Goal: Task Accomplishment & Management: Complete application form

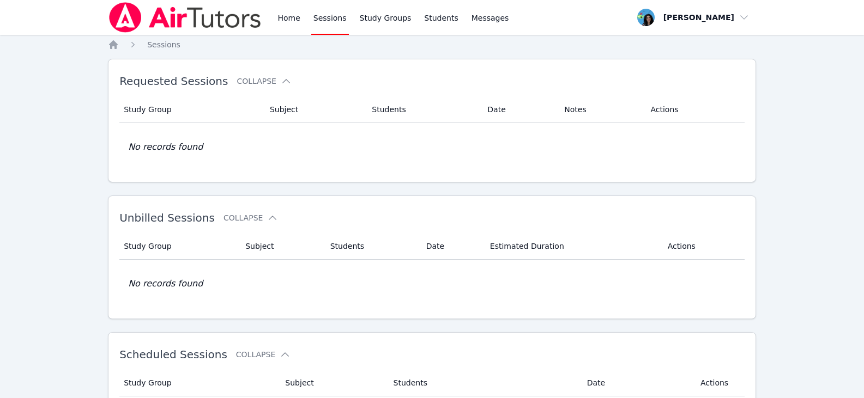
click at [329, 13] on link "Sessions" at bounding box center [330, 17] width 38 height 35
click at [285, 20] on link "Home" at bounding box center [288, 17] width 27 height 35
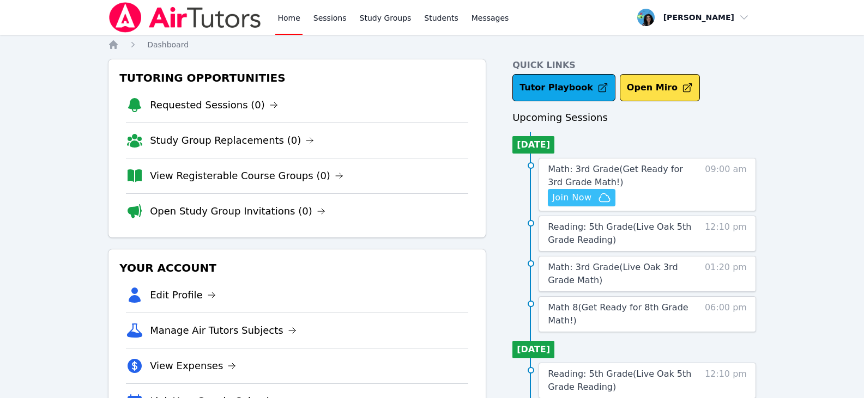
click at [581, 197] on span "Join Now" at bounding box center [571, 197] width 39 height 13
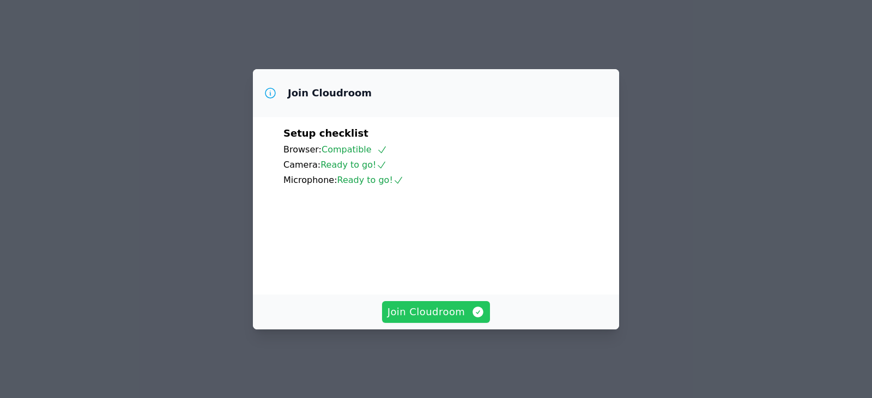
click at [454, 313] on button "Join Cloudroom" at bounding box center [436, 312] width 108 height 22
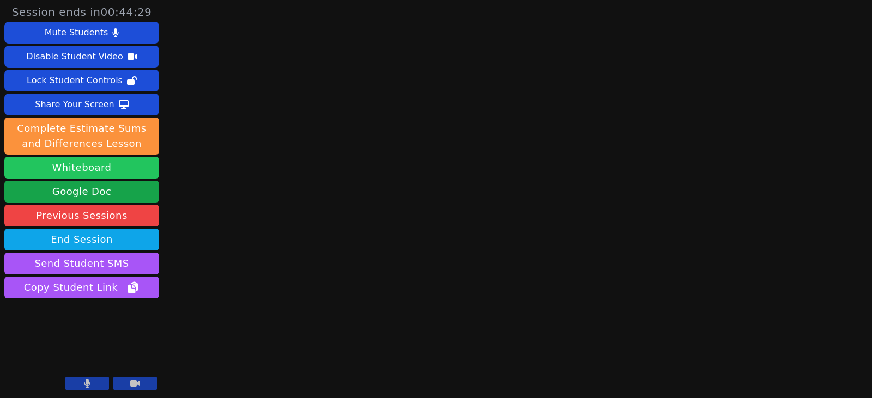
click at [125, 174] on button "Whiteboard" at bounding box center [81, 168] width 155 height 22
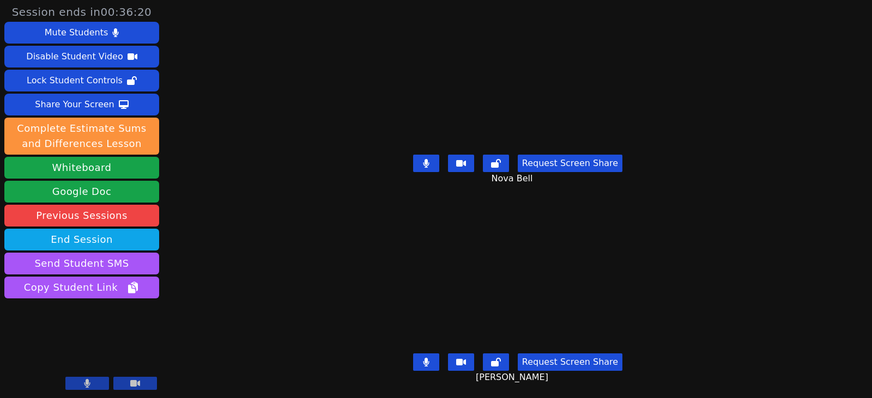
drag, startPoint x: 424, startPoint y: 161, endPoint x: 431, endPoint y: 211, distance: 51.2
click at [424, 161] on button at bounding box center [426, 163] width 26 height 17
click at [429, 358] on icon at bounding box center [426, 362] width 6 height 9
click at [426, 159] on icon at bounding box center [426, 163] width 11 height 9
click at [425, 358] on icon at bounding box center [426, 362] width 11 height 9
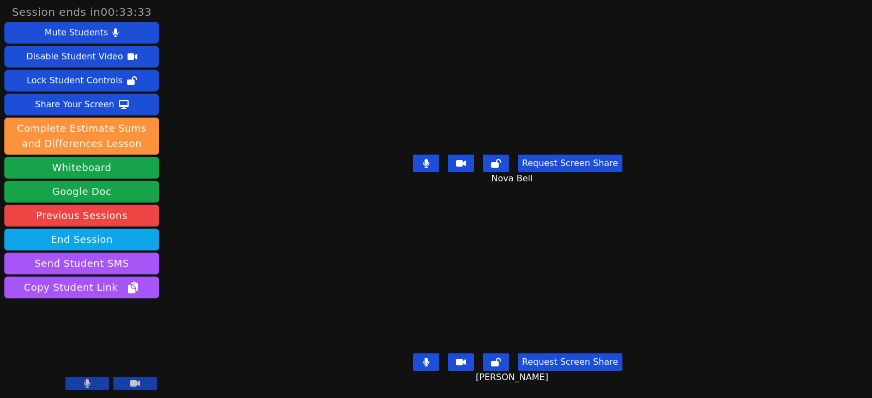
click at [418, 354] on button at bounding box center [426, 362] width 26 height 17
click at [422, 157] on button at bounding box center [426, 163] width 26 height 17
click at [430, 159] on icon at bounding box center [426, 163] width 11 height 9
click at [427, 359] on button at bounding box center [426, 362] width 26 height 17
click at [433, 354] on button at bounding box center [426, 362] width 26 height 17
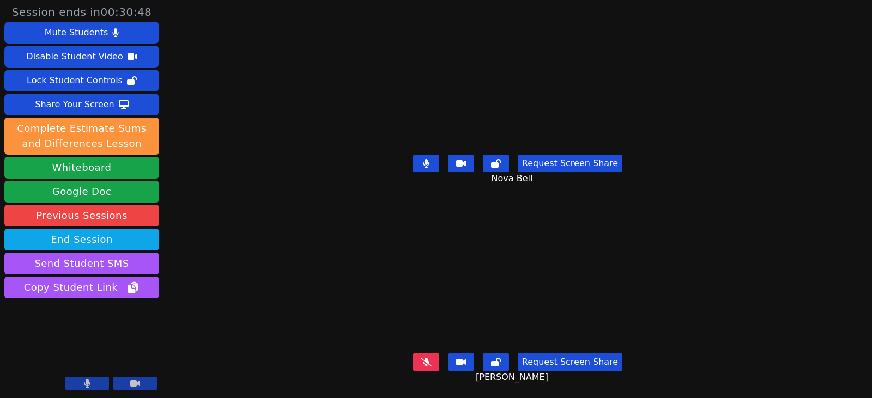
click at [431, 358] on icon at bounding box center [426, 362] width 11 height 9
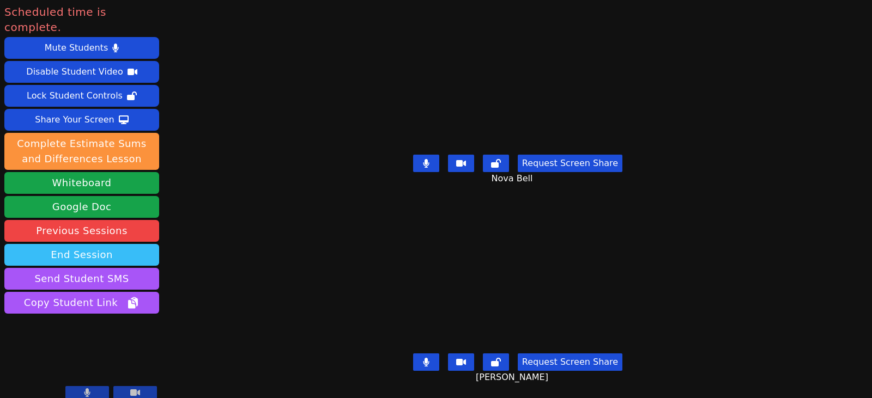
click at [90, 244] on button "End Session" at bounding box center [81, 255] width 155 height 22
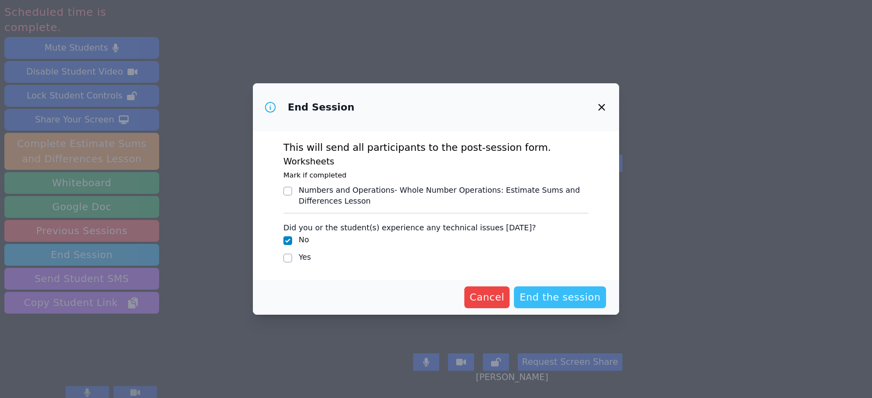
click at [552, 299] on span "End the session" at bounding box center [559, 297] width 81 height 15
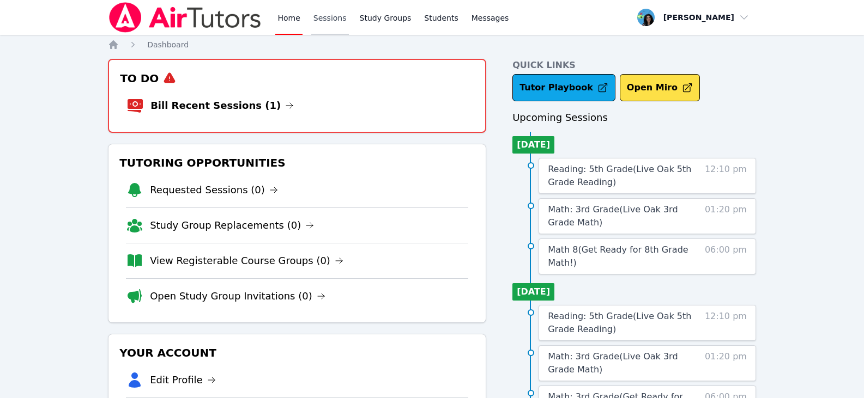
click at [327, 23] on link "Sessions" at bounding box center [330, 17] width 38 height 35
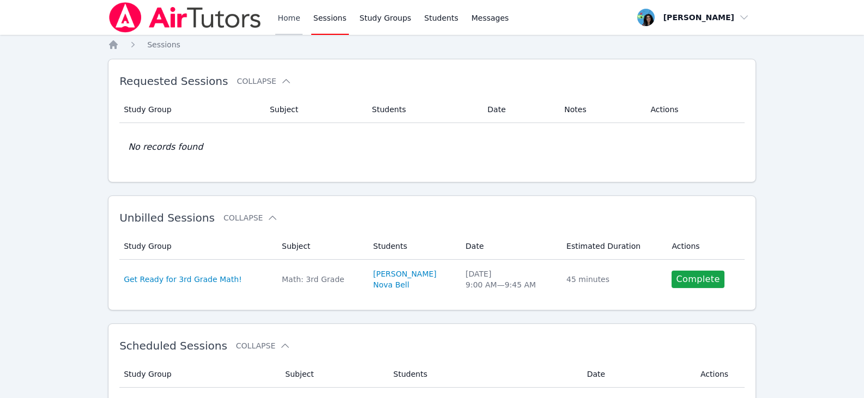
click at [289, 21] on link "Home" at bounding box center [288, 17] width 27 height 35
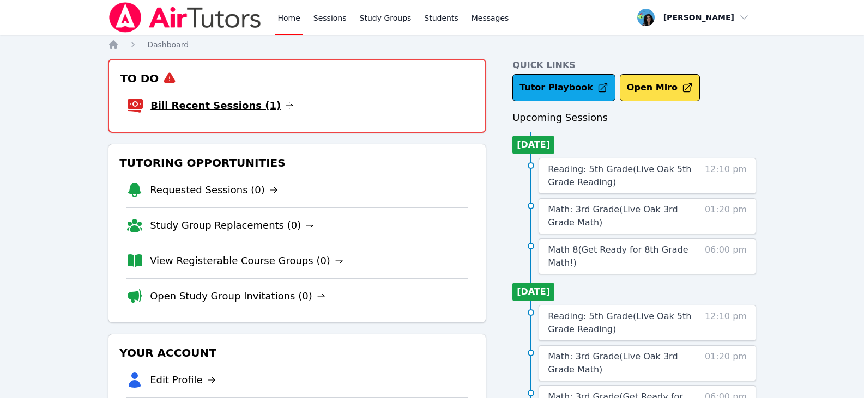
drag, startPoint x: 265, startPoint y: 107, endPoint x: 244, endPoint y: 107, distance: 21.2
click at [265, 107] on li "Bill Recent Sessions (1)" at bounding box center [296, 105] width 341 height 35
click at [286, 104] on icon at bounding box center [289, 105] width 7 height 5
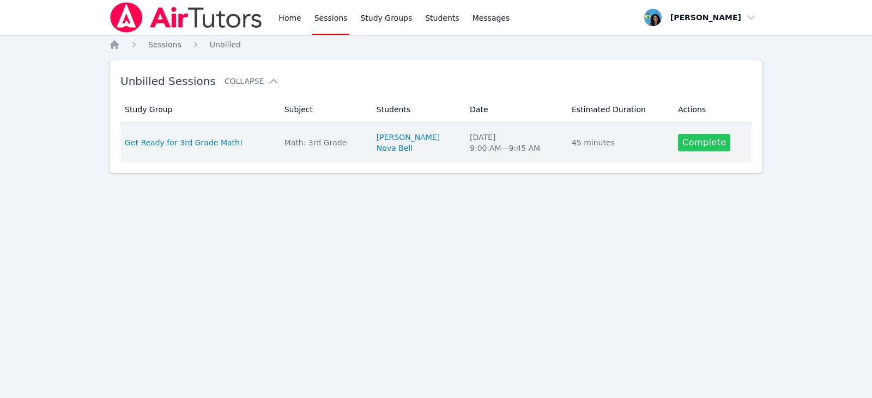
click at [678, 145] on link "Complete" at bounding box center [704, 142] width 52 height 17
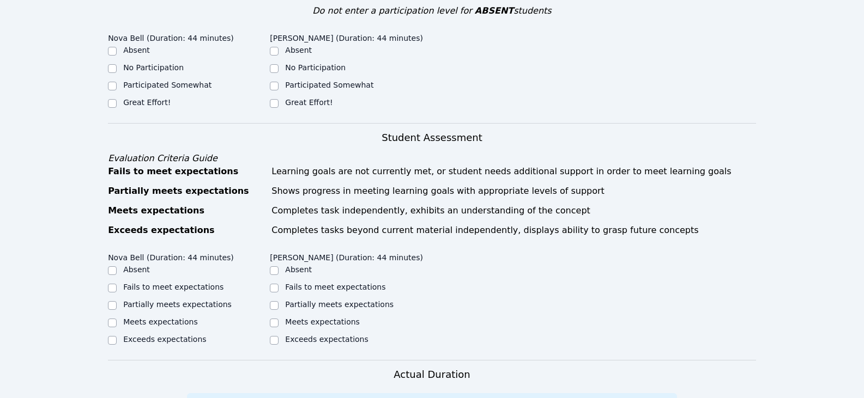
scroll to position [218, 0]
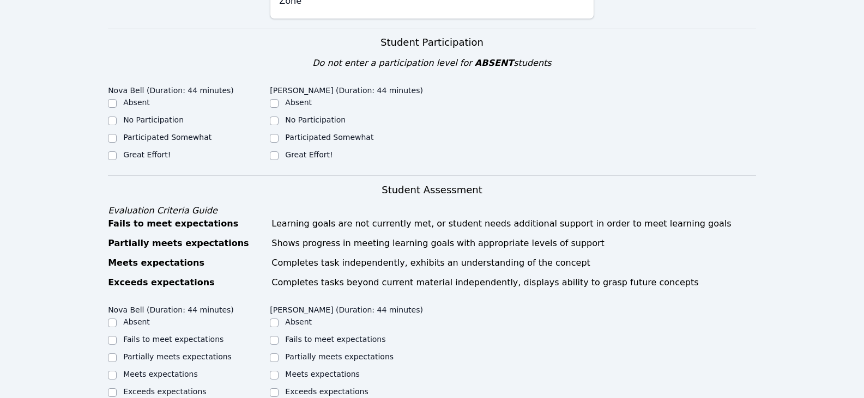
click at [282, 149] on div "Great Effort!" at bounding box center [351, 155] width 162 height 13
click at [115, 151] on input "Great Effort!" at bounding box center [112, 155] width 9 height 9
checkbox input "true"
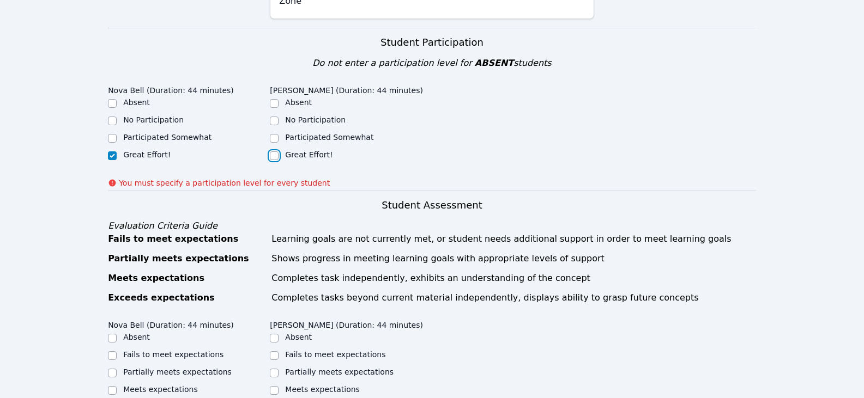
click at [275, 151] on input "Great Effort!" at bounding box center [274, 155] width 9 height 9
checkbox input "true"
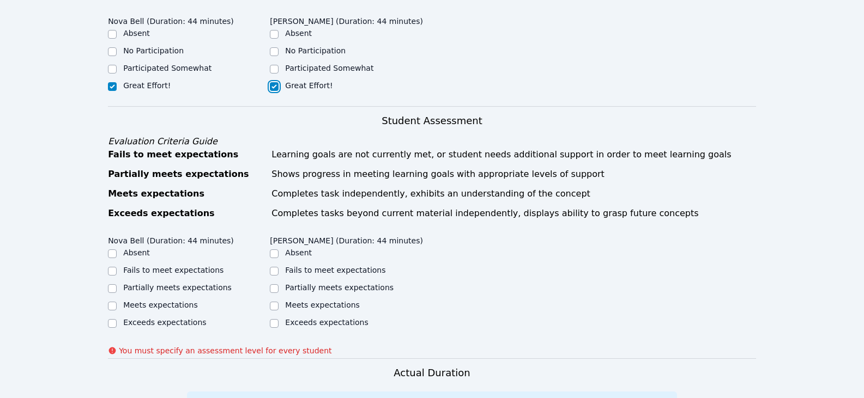
scroll to position [381, 0]
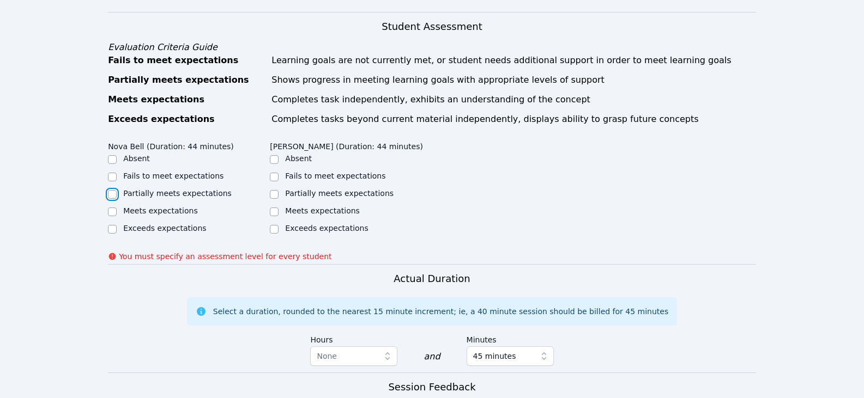
click at [111, 190] on input "Partially meets expectations" at bounding box center [112, 194] width 9 height 9
checkbox input "true"
click at [271, 190] on input "Partially meets expectations" at bounding box center [274, 194] width 9 height 9
checkbox input "true"
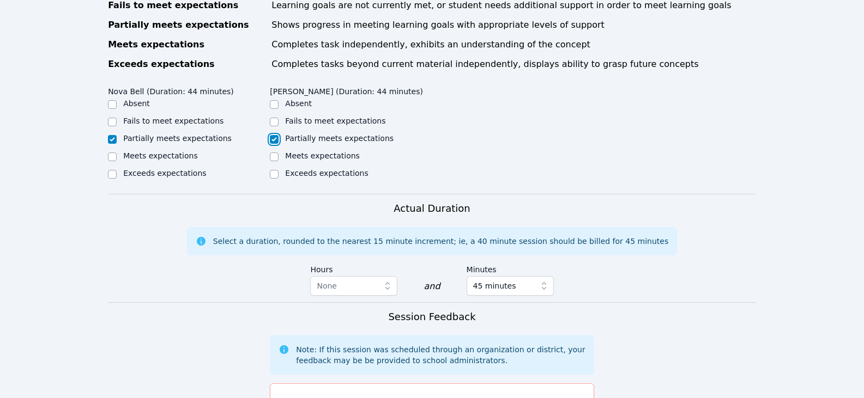
scroll to position [545, 0]
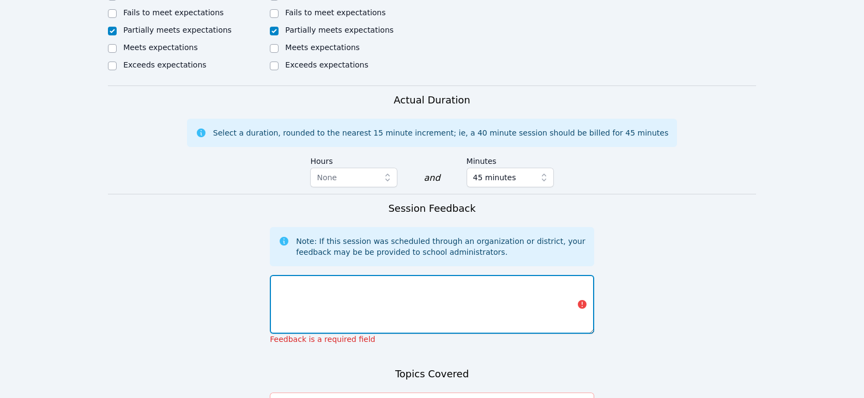
click at [443, 282] on textarea at bounding box center [432, 304] width 324 height 59
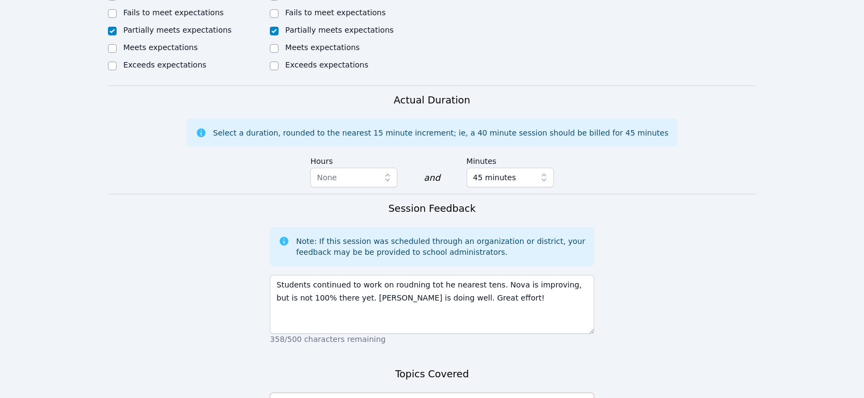
drag, startPoint x: 406, startPoint y: 271, endPoint x: 464, endPoint y: 50, distance: 228.5
click at [464, 50] on div "Nova Bell (Duration: 44 minutes) Absent Fails to meet expectations Partially me…" at bounding box center [432, 29] width 648 height 112
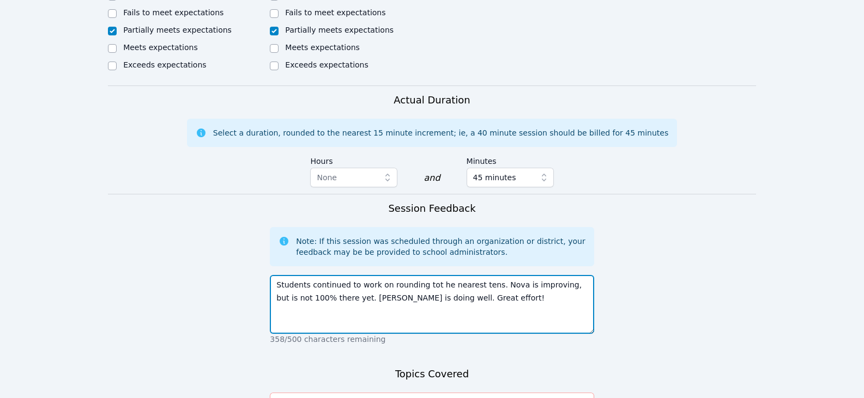
click at [519, 291] on textarea "Students continued to work on rounding tot he nearest tens. Nova is improving, …" at bounding box center [432, 304] width 324 height 59
click at [472, 294] on textarea "Students continued to work on rounding tot he nearest tens. Nova is improving, …" at bounding box center [432, 304] width 324 height 59
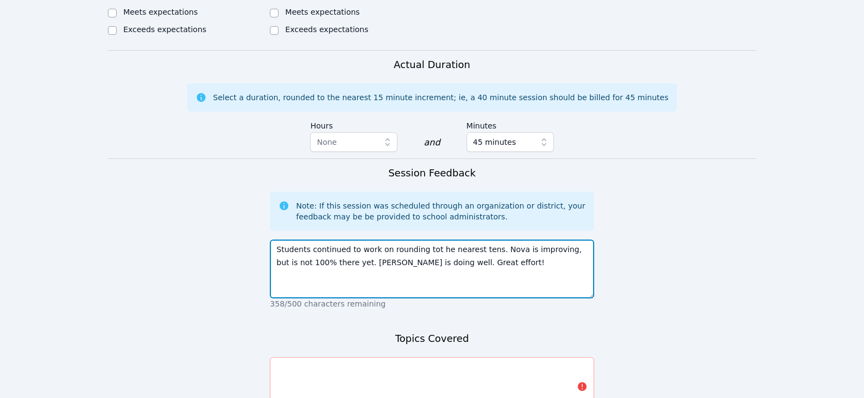
scroll to position [599, 0]
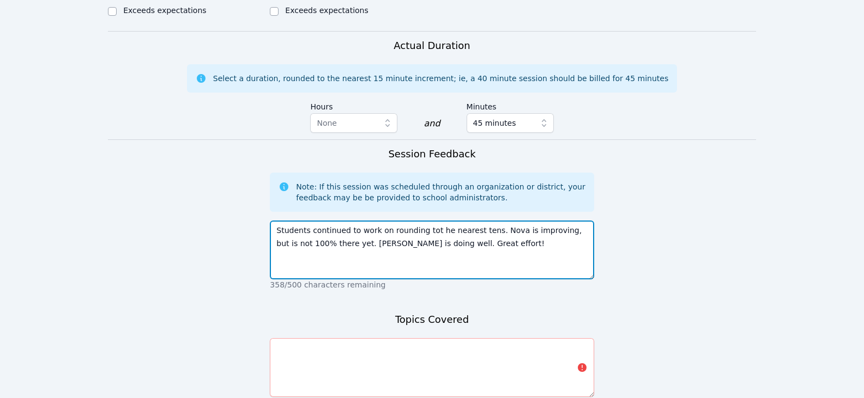
type textarea "Students continued to work on rounding tot he nearest tens. Nova is improving, …"
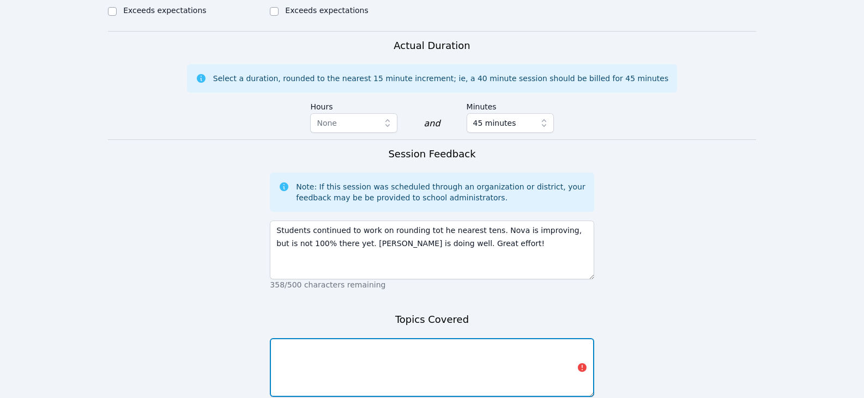
click at [423, 356] on textarea at bounding box center [432, 367] width 324 height 59
click at [405, 338] on textarea "rounding to the nearest tens" at bounding box center [432, 367] width 324 height 59
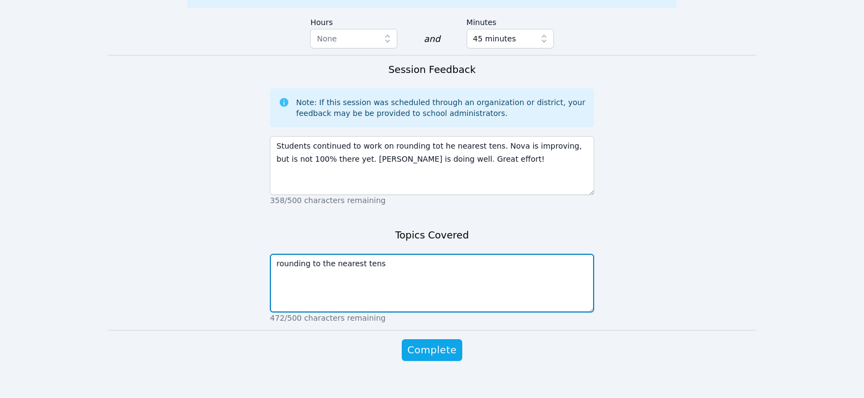
scroll to position [686, 0]
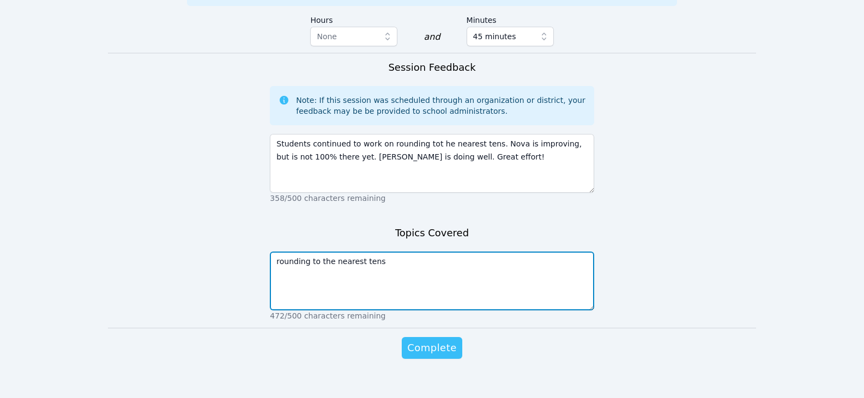
type textarea "rounding to the nearest tens"
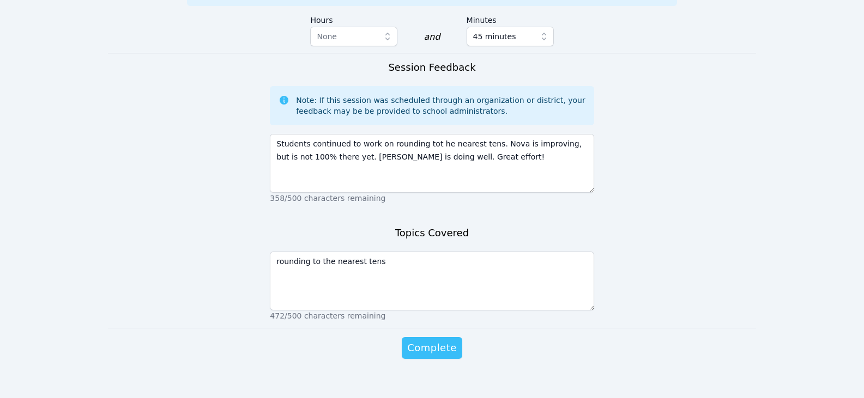
click at [444, 341] on span "Complete" at bounding box center [431, 348] width 49 height 15
